Goal: Navigation & Orientation: Find specific page/section

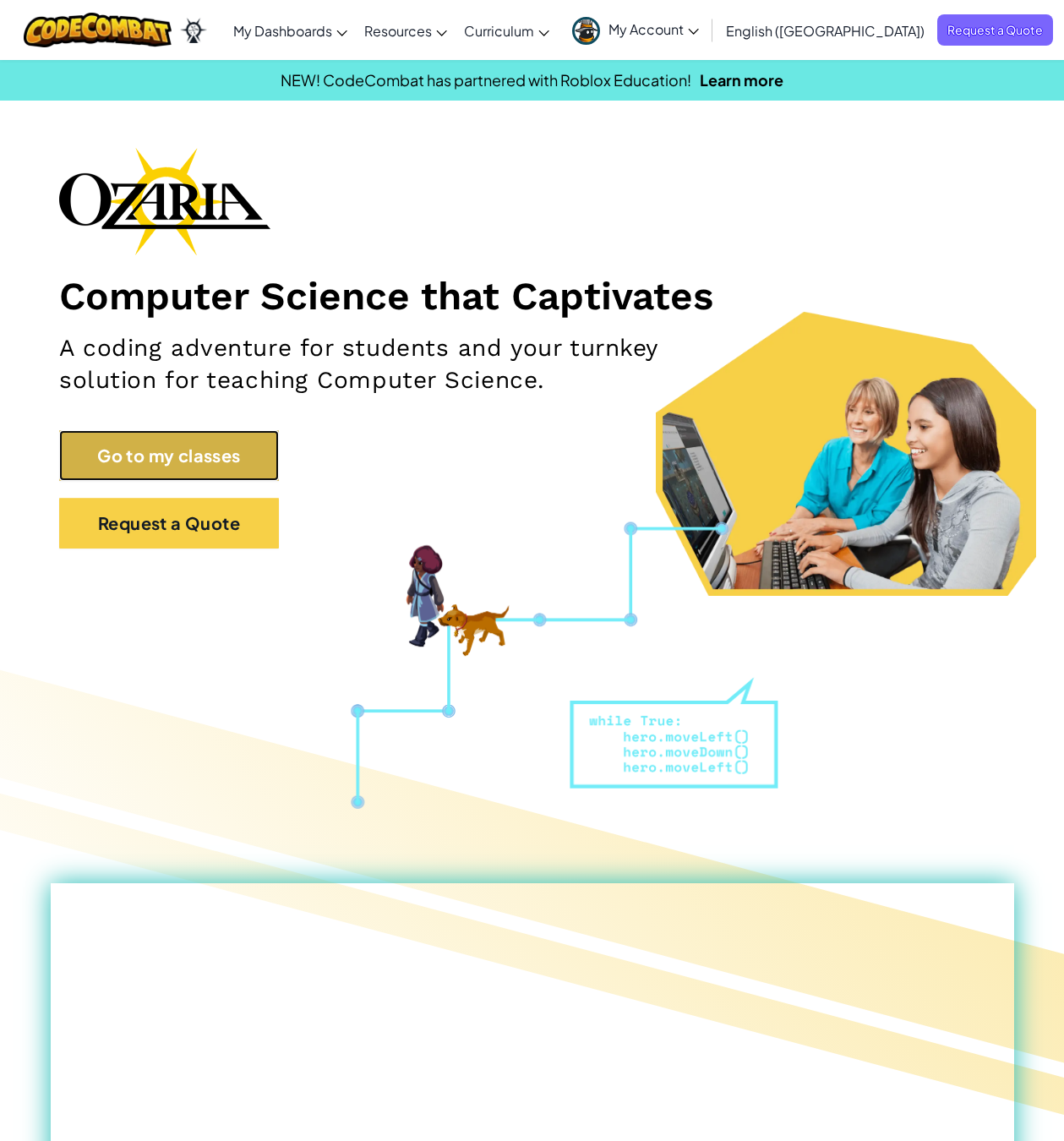
click at [161, 450] on link "Go to my classes" at bounding box center [168, 455] width 219 height 51
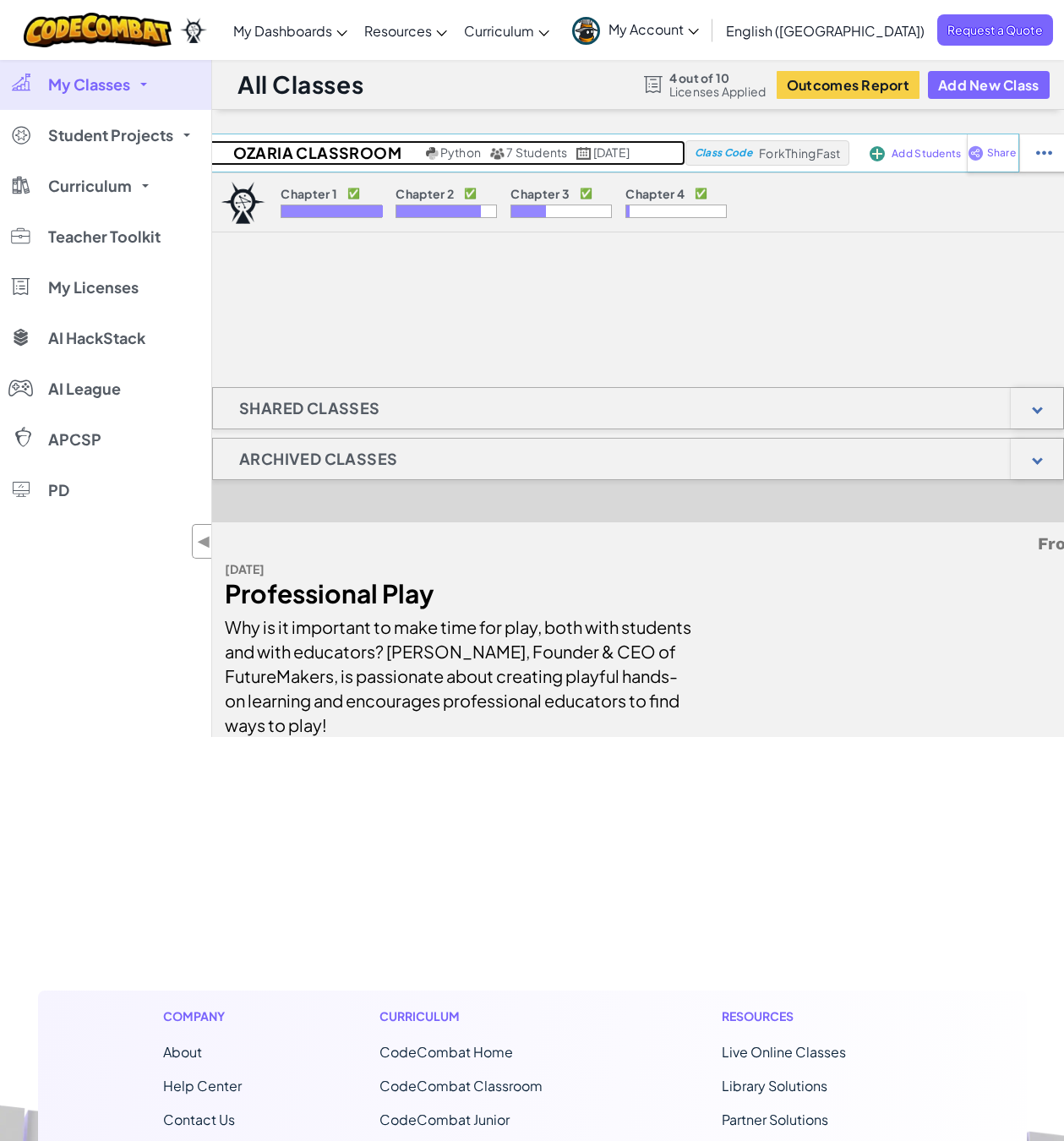
click at [506, 153] on span "7 Students" at bounding box center [536, 151] width 61 height 15
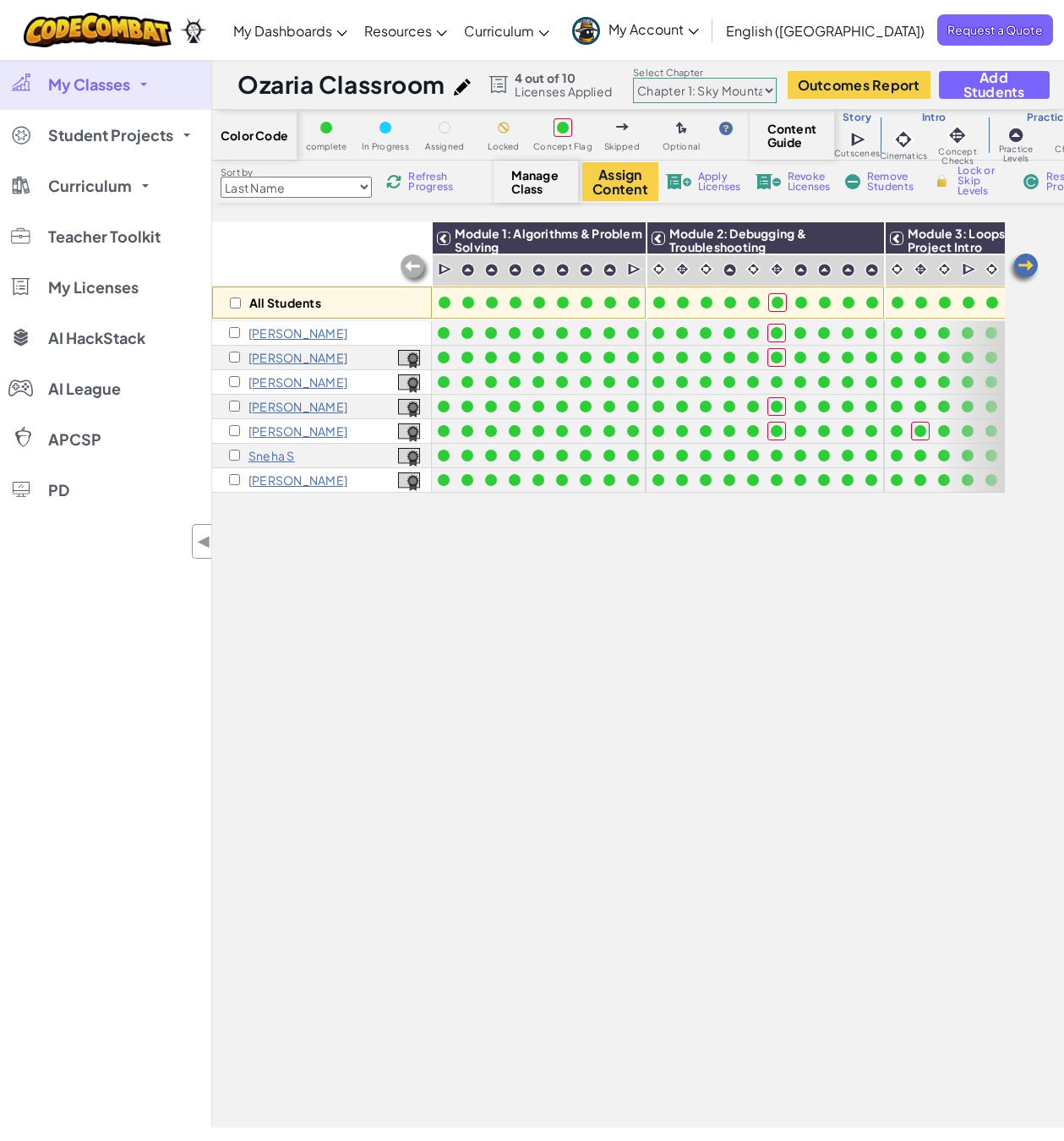
click at [106, 79] on span "My Classes" at bounding box center [90, 84] width 82 height 15
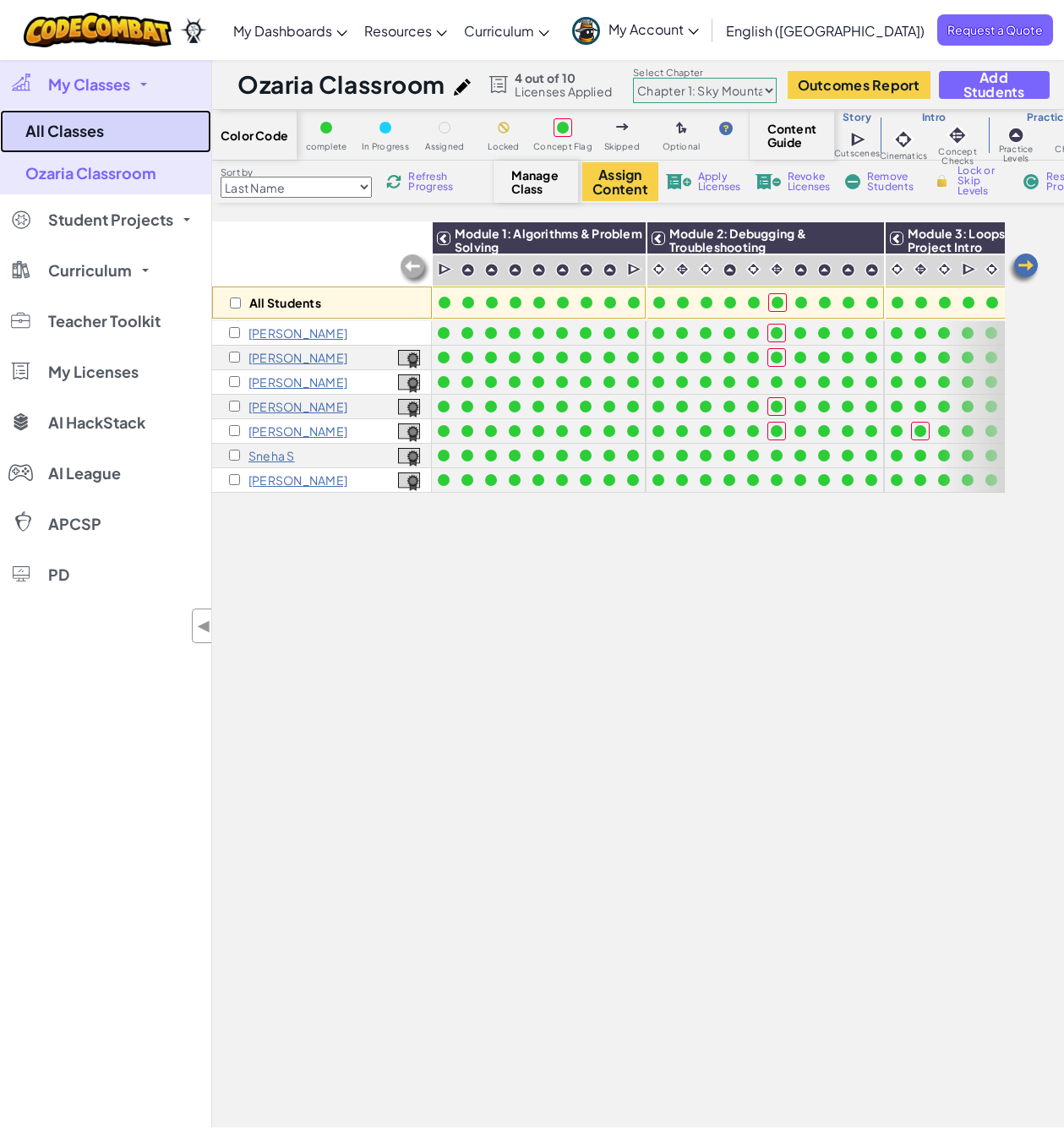
click at [85, 140] on link "All Classes" at bounding box center [106, 132] width 211 height 43
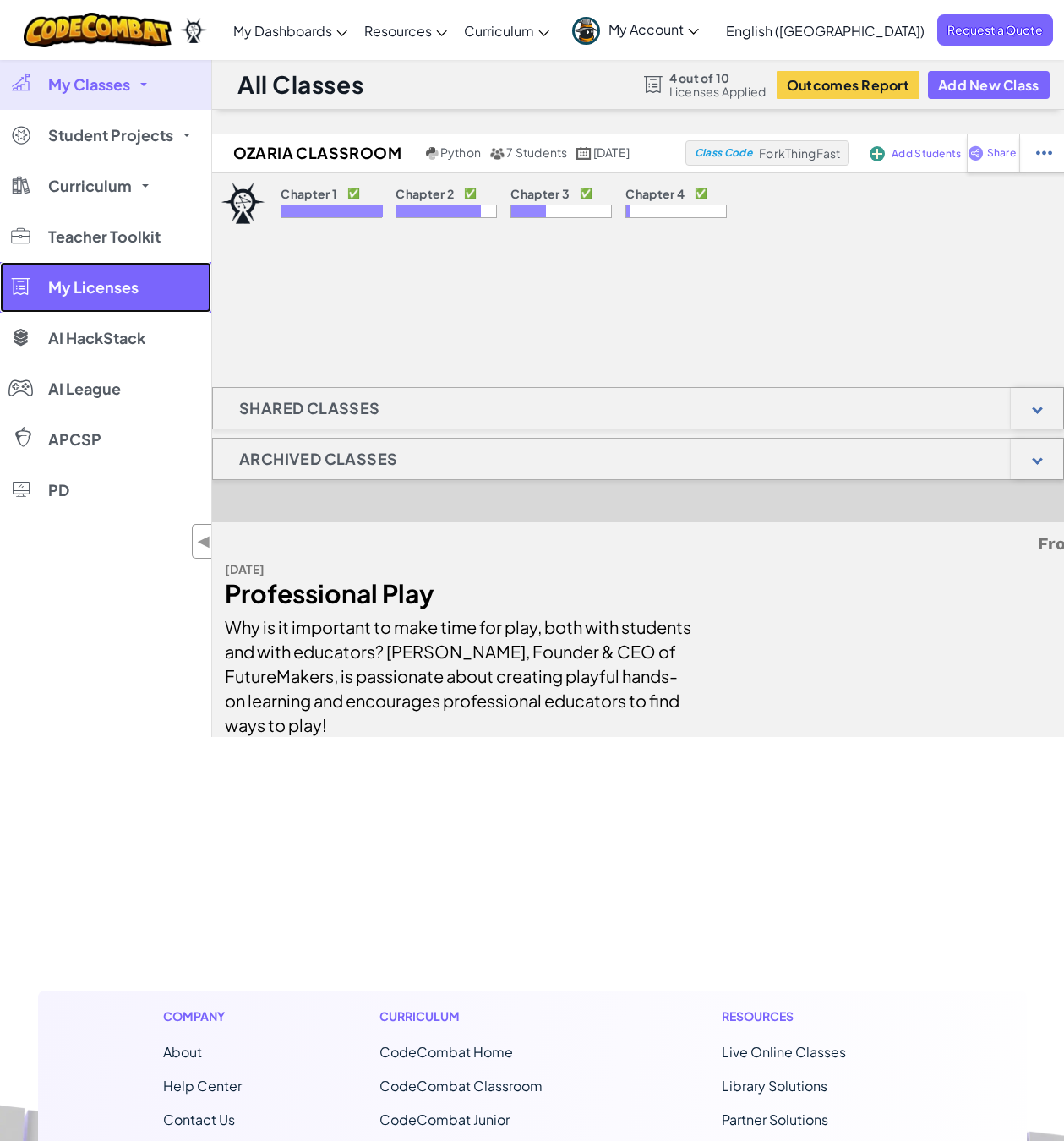
click at [82, 280] on span "My Licenses" at bounding box center [93, 287] width 90 height 15
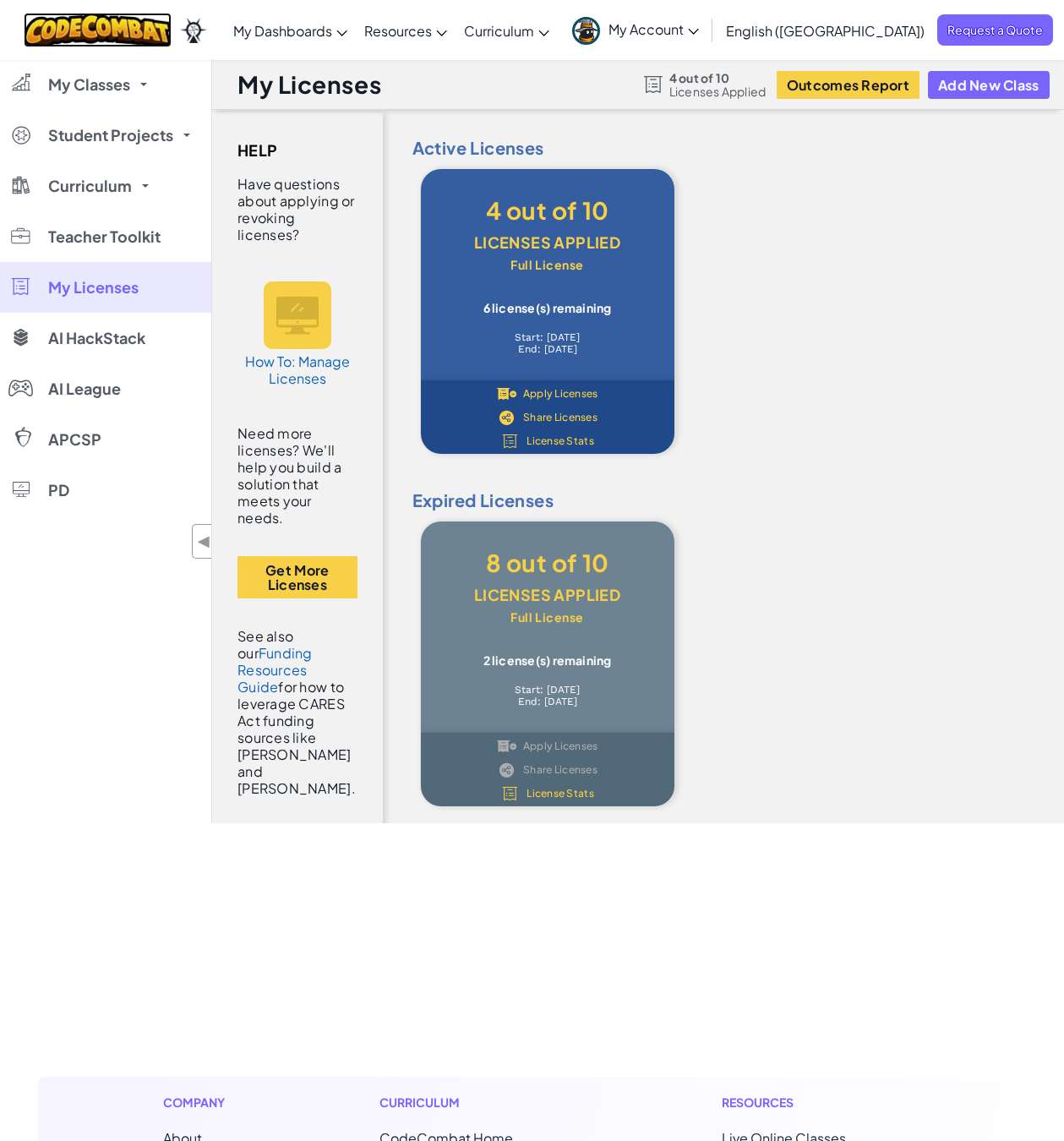
click at [132, 22] on img at bounding box center [97, 30] width 148 height 35
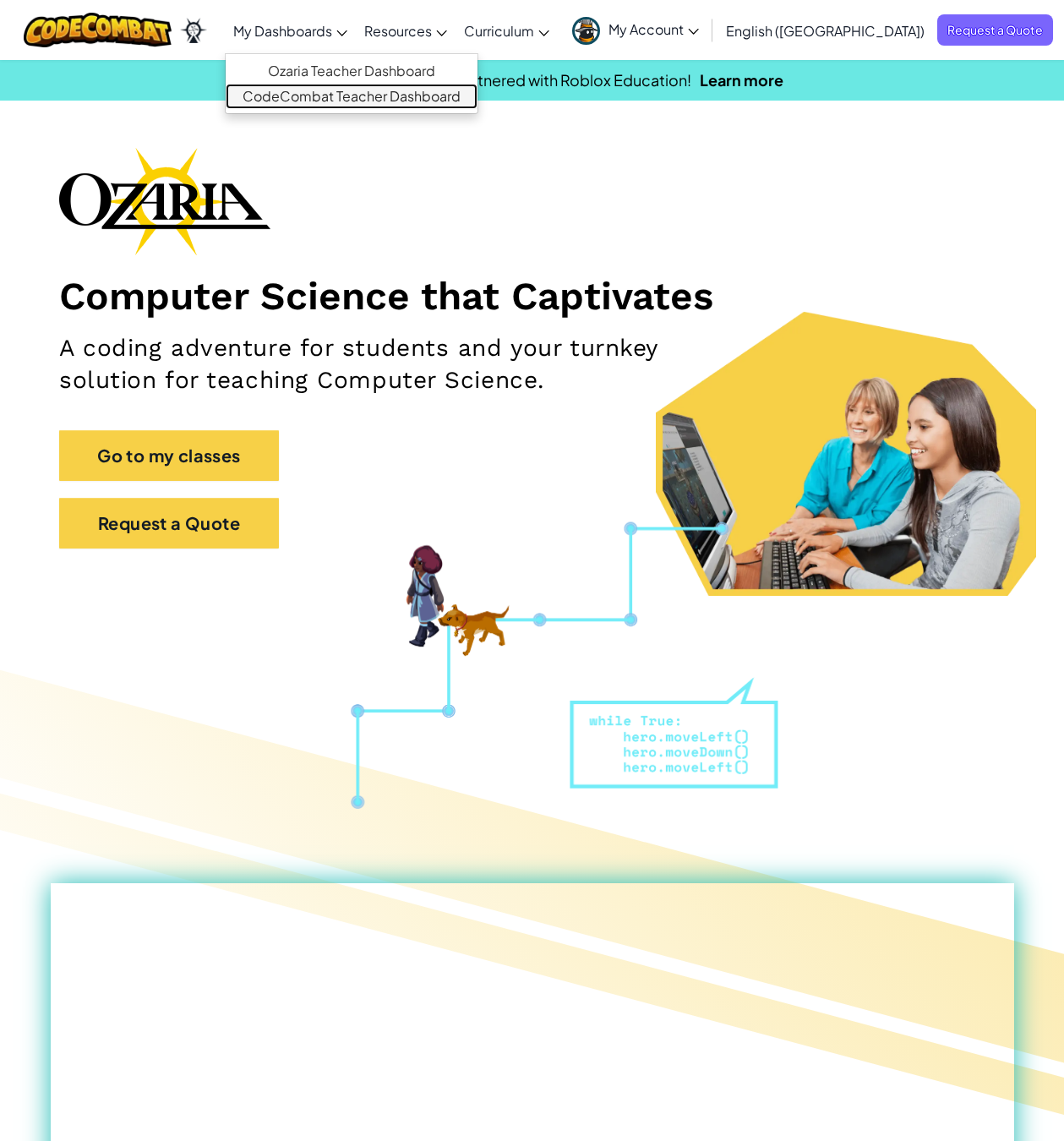
click at [394, 97] on link "CodeCombat Teacher Dashboard" at bounding box center [351, 96] width 252 height 25
